Goal: Task Accomplishment & Management: Manage account settings

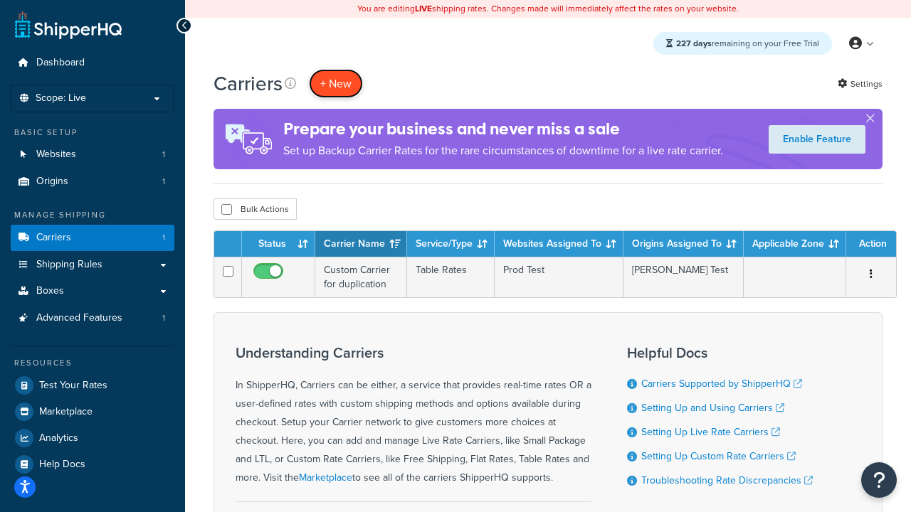
click at [336, 83] on button "+ New" at bounding box center [336, 83] width 54 height 29
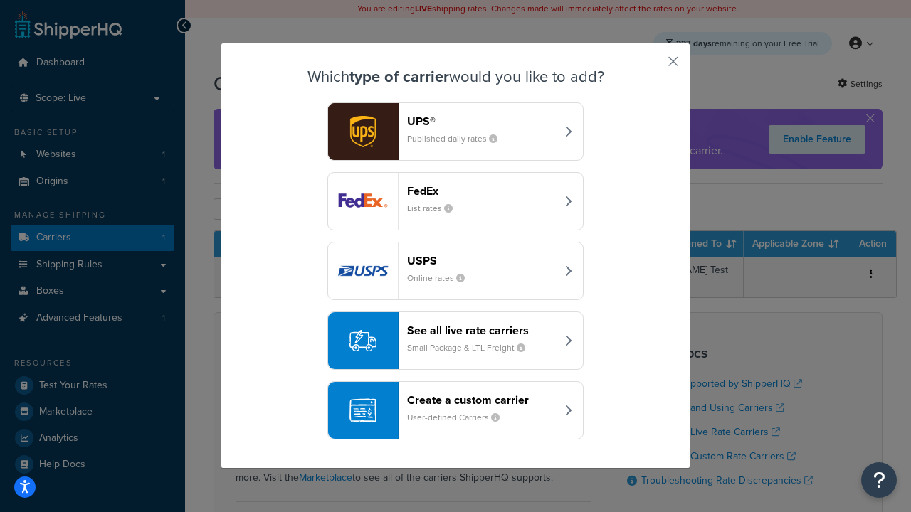
click at [481, 191] on header "FedEx" at bounding box center [481, 191] width 149 height 14
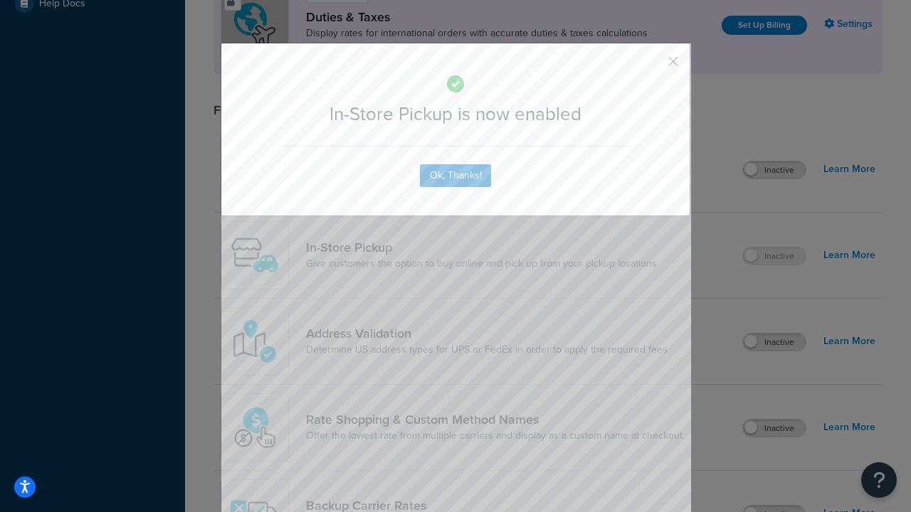
click at [652, 66] on button "button" at bounding box center [652, 67] width 4 height 4
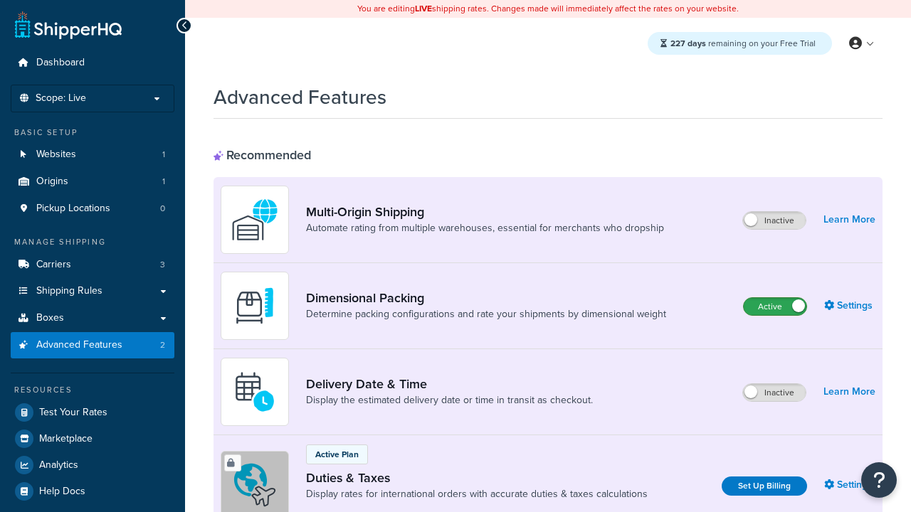
click at [775, 307] on label "Active" at bounding box center [775, 306] width 63 height 17
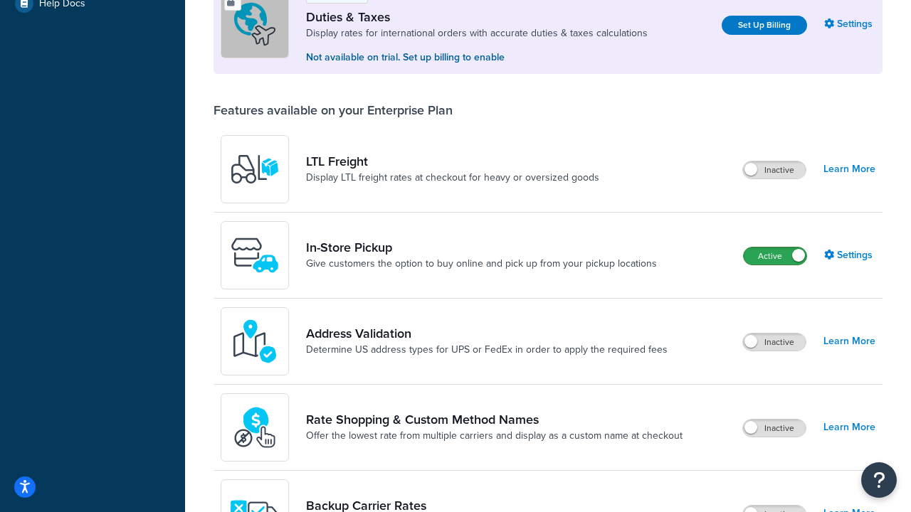
click at [775, 256] on label "Active" at bounding box center [775, 256] width 63 height 17
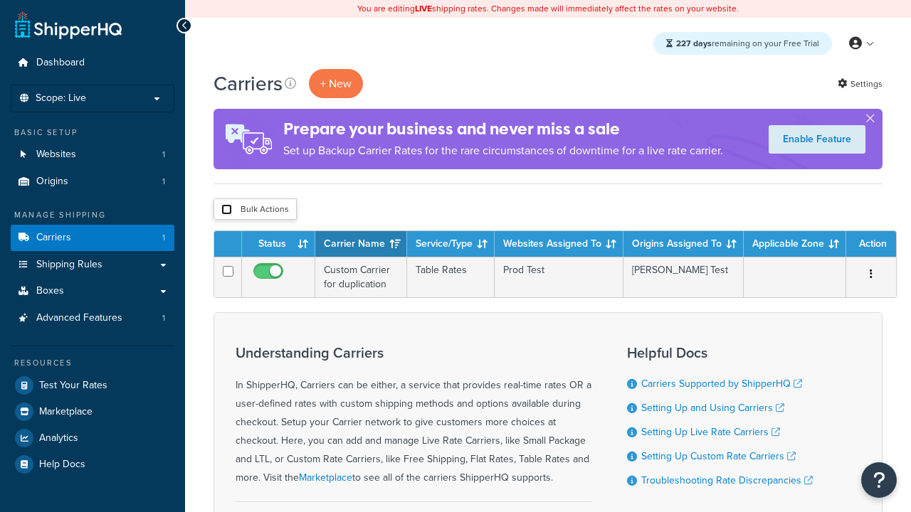
click at [226, 210] on input "checkbox" at bounding box center [226, 209] width 11 height 11
checkbox input "true"
click at [0, 0] on button "Delete" at bounding box center [0, 0] width 0 height 0
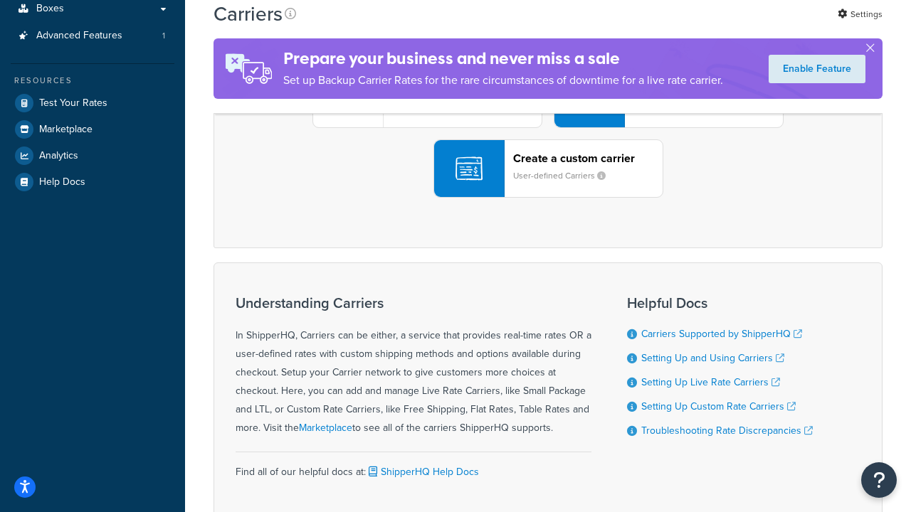
click at [548, 198] on div "UPS® Published daily rates FedEx List rates USPS Online rates See all live rate…" at bounding box center [547, 99] width 639 height 198
click at [548, 186] on div "Create a custom carrier User-defined Carriers" at bounding box center [587, 169] width 149 height 34
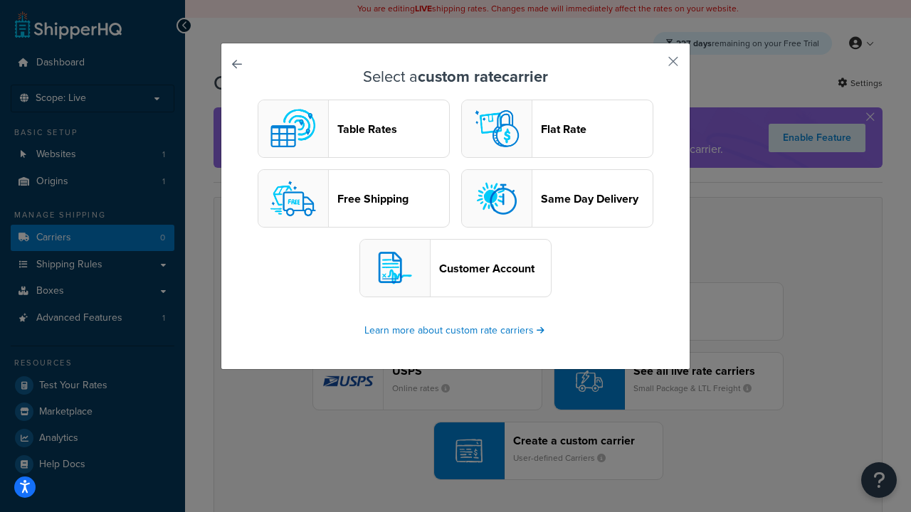
click at [354, 129] on header "Table Rates" at bounding box center [393, 129] width 112 height 14
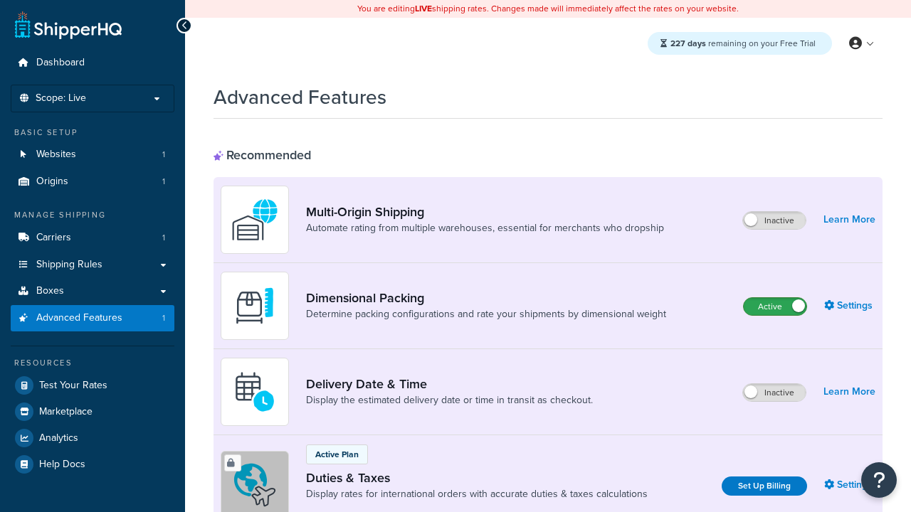
click at [775, 307] on label "Active" at bounding box center [775, 306] width 63 height 17
